Goal: Navigation & Orientation: Find specific page/section

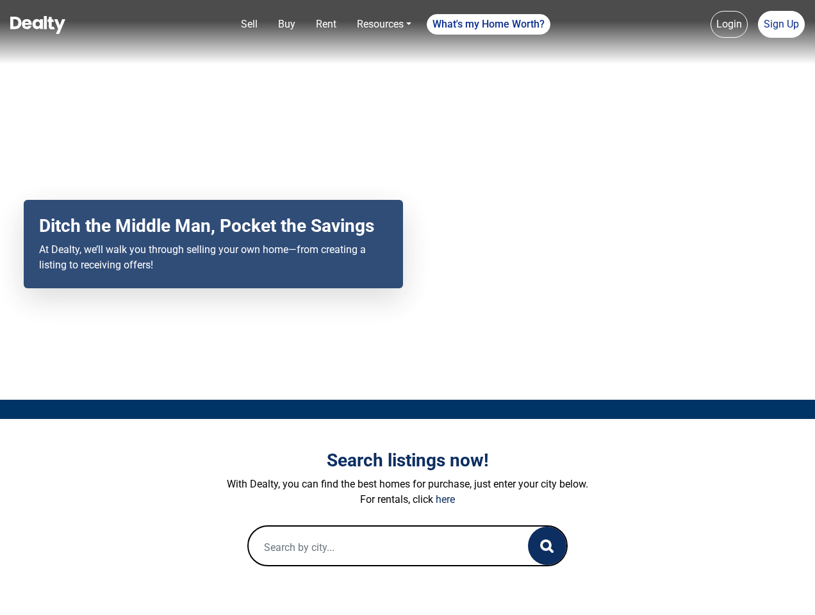
click at [407, 307] on div "Your browser does not support the video tag. Ditch the Middle Man, Pocket the S…" at bounding box center [407, 200] width 815 height 400
click at [249, 24] on link "Sell" at bounding box center [249, 25] width 27 height 26
click at [286, 24] on nav "Sell Buy Rent Resources Loan Calculator Loan Options Find an agent What's my Ho…" at bounding box center [407, 32] width 815 height 64
click at [326, 24] on link "Rent" at bounding box center [326, 25] width 31 height 26
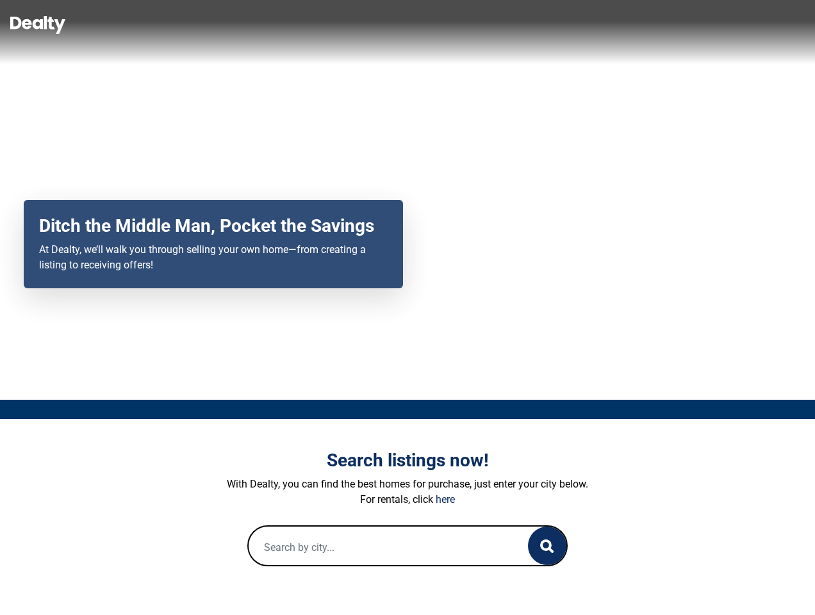
click at [384, 24] on link "Resources" at bounding box center [384, 25] width 65 height 26
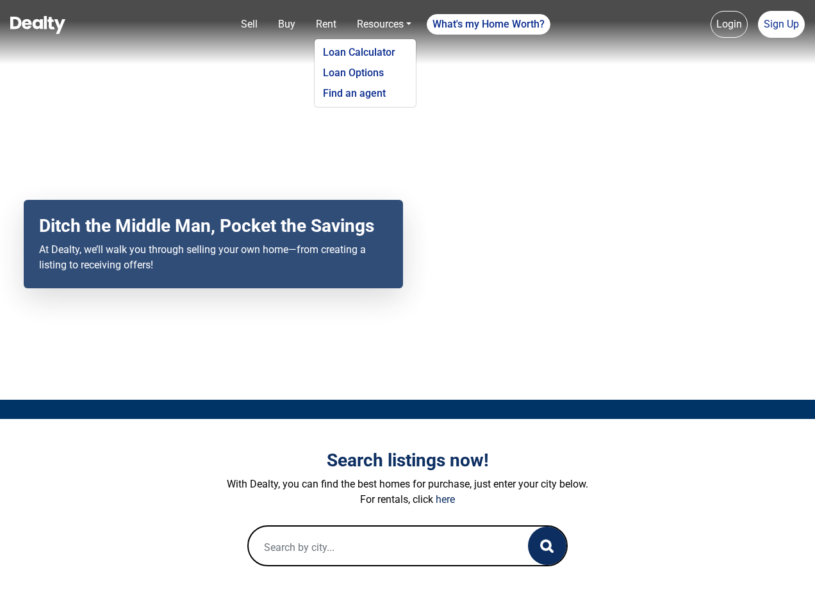
click at [489, 24] on link "What's my Home Worth?" at bounding box center [489, 24] width 124 height 20
click at [729, 24] on nav "Sell Buy Rent Resources Loan Calculator Loan Options Find an agent What's my Ho…" at bounding box center [407, 32] width 815 height 64
click at [781, 24] on nav "Sell Buy Rent Resources Loan Calculator Loan Options Find an agent What's my Ho…" at bounding box center [407, 32] width 815 height 64
click at [547, 546] on icon "button" at bounding box center [546, 545] width 13 height 13
